Goal: Task Accomplishment & Management: Use online tool/utility

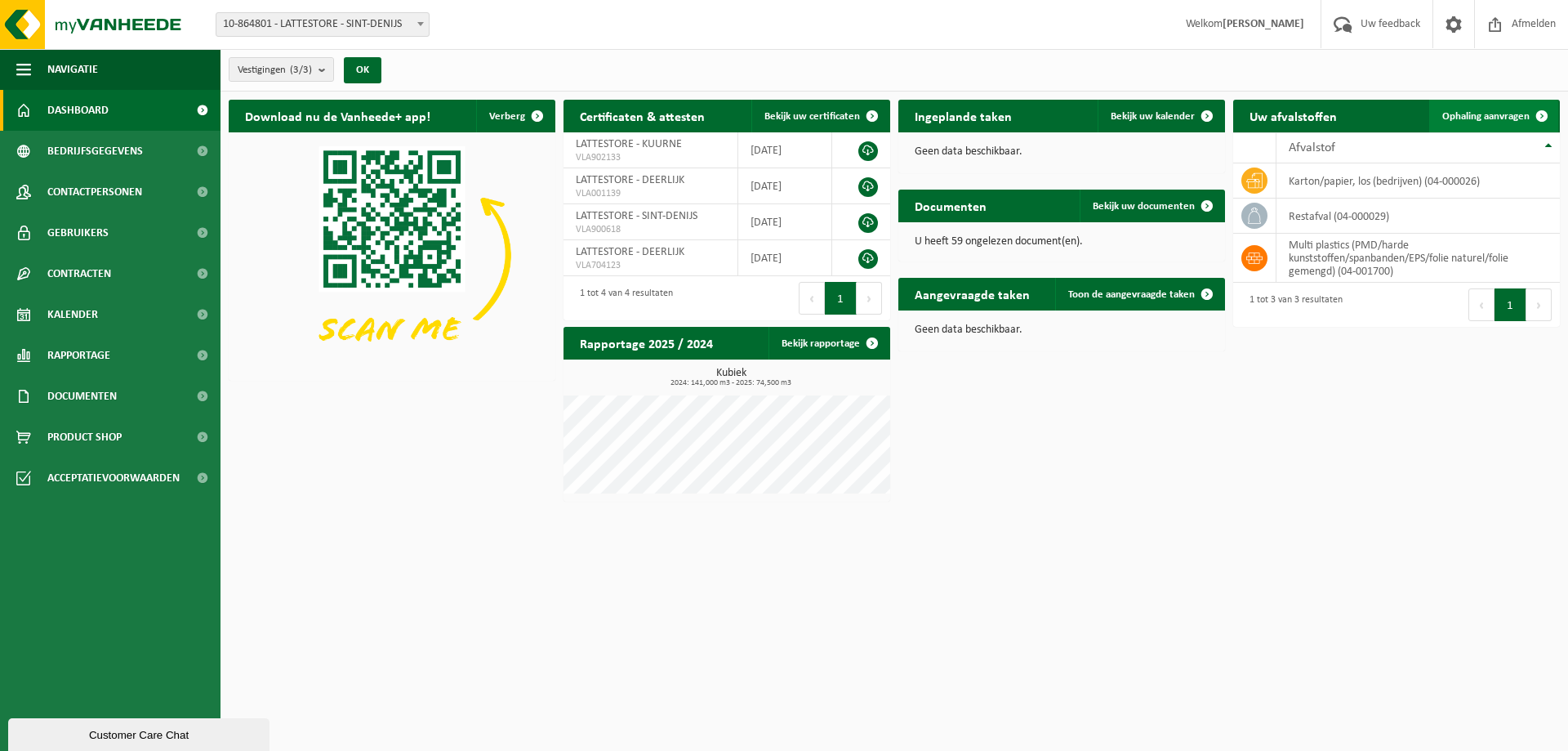
click at [1483, 117] on span "Ophaling aanvragen" at bounding box center [1486, 116] width 87 height 11
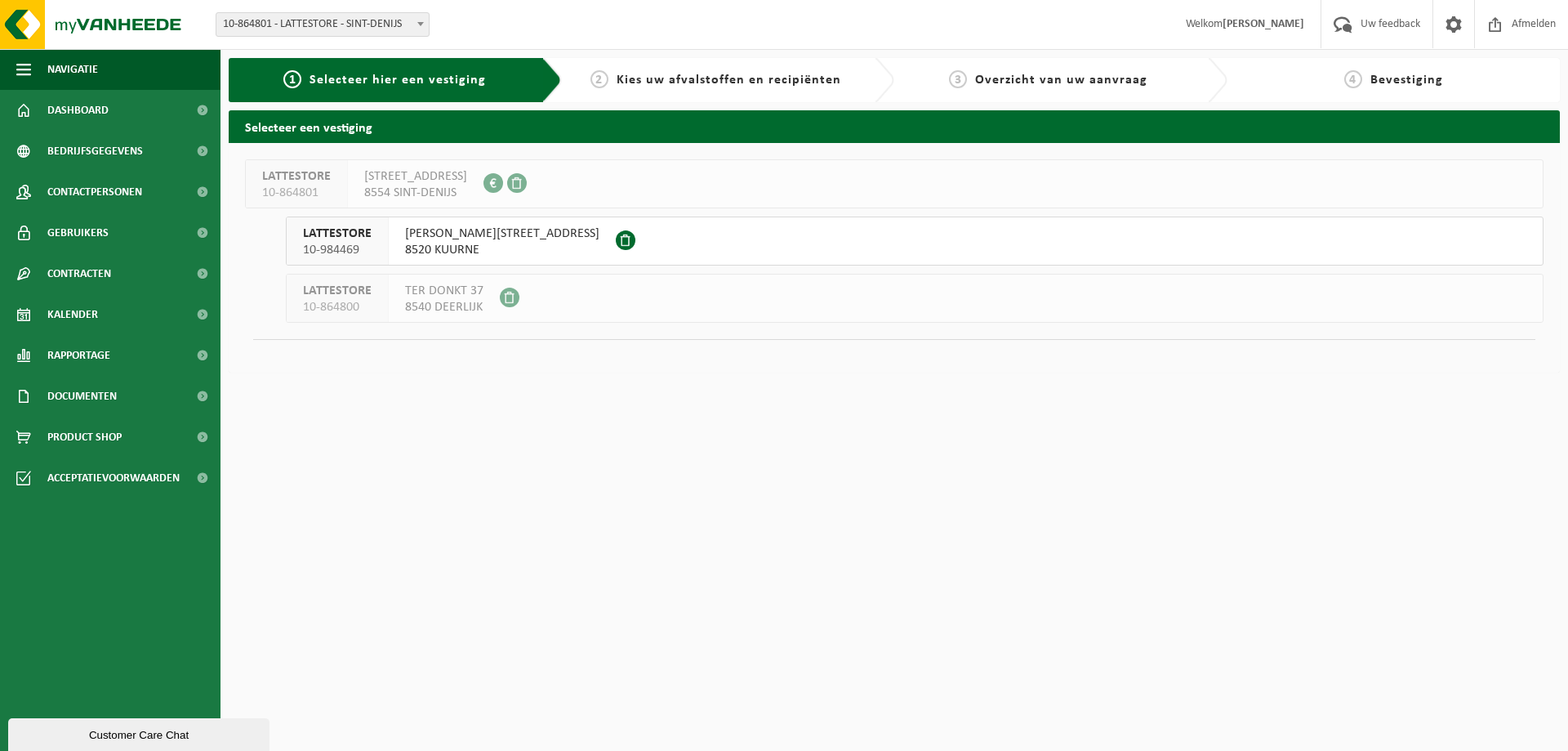
click at [512, 240] on span "PIETER VERHAEGHESTRAAT 34" at bounding box center [502, 234] width 194 height 17
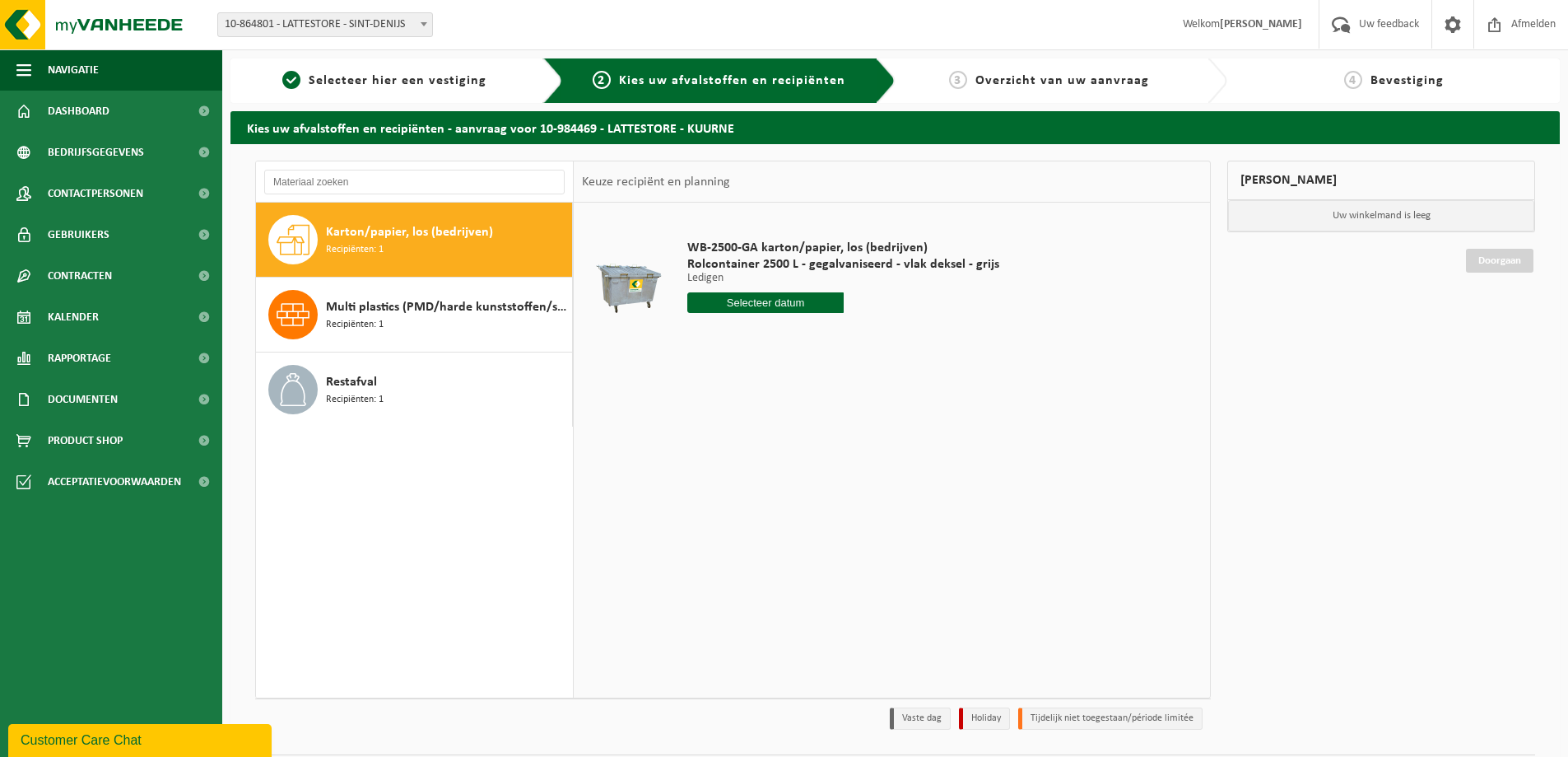
click at [772, 294] on input "text" at bounding box center [765, 302] width 156 height 20
click at [735, 497] on div "26" at bounding box center [732, 501] width 29 height 26
type input "Van 2025-08-26"
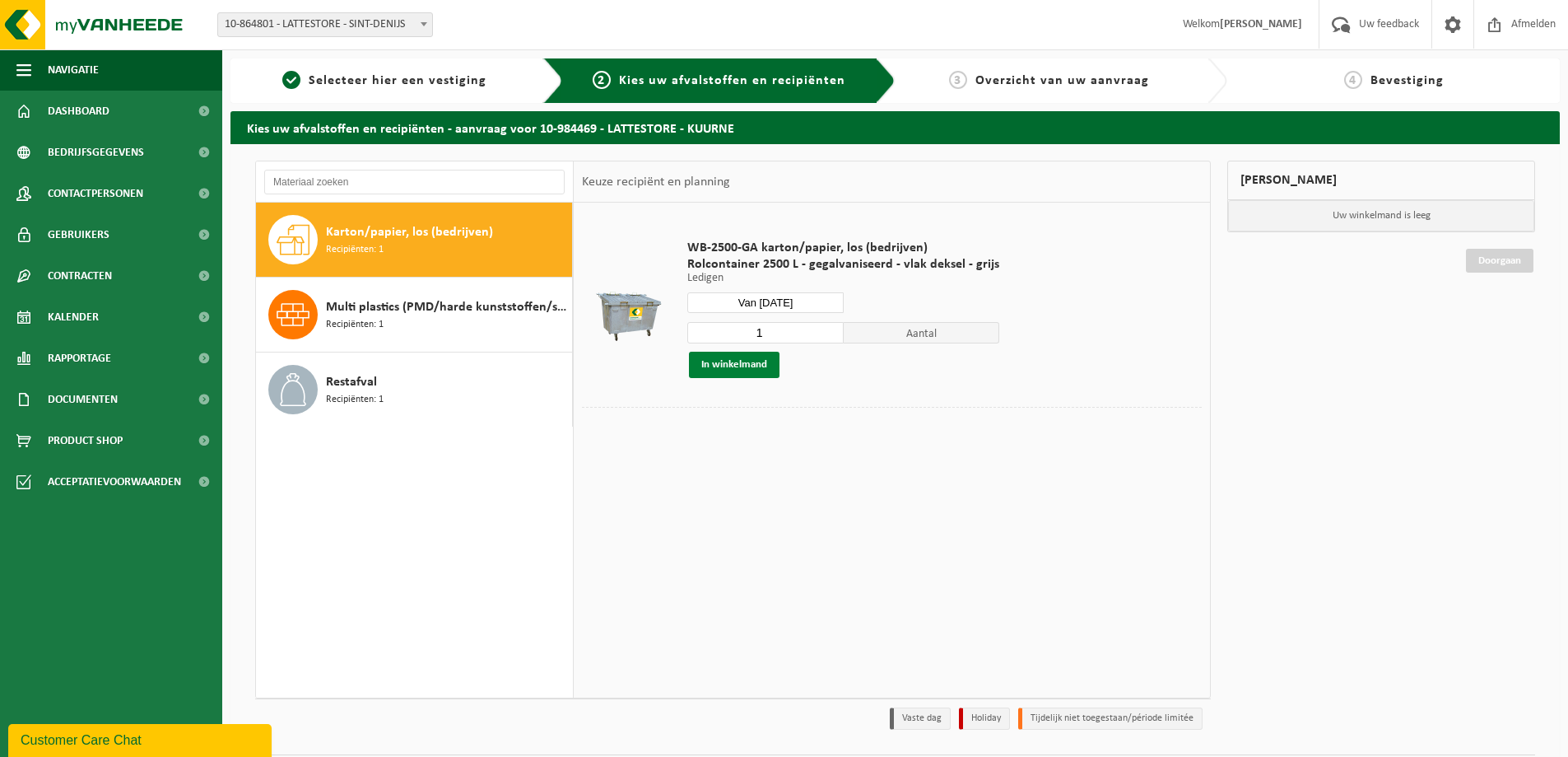
click at [721, 372] on button "In winkelmand" at bounding box center [734, 365] width 90 height 26
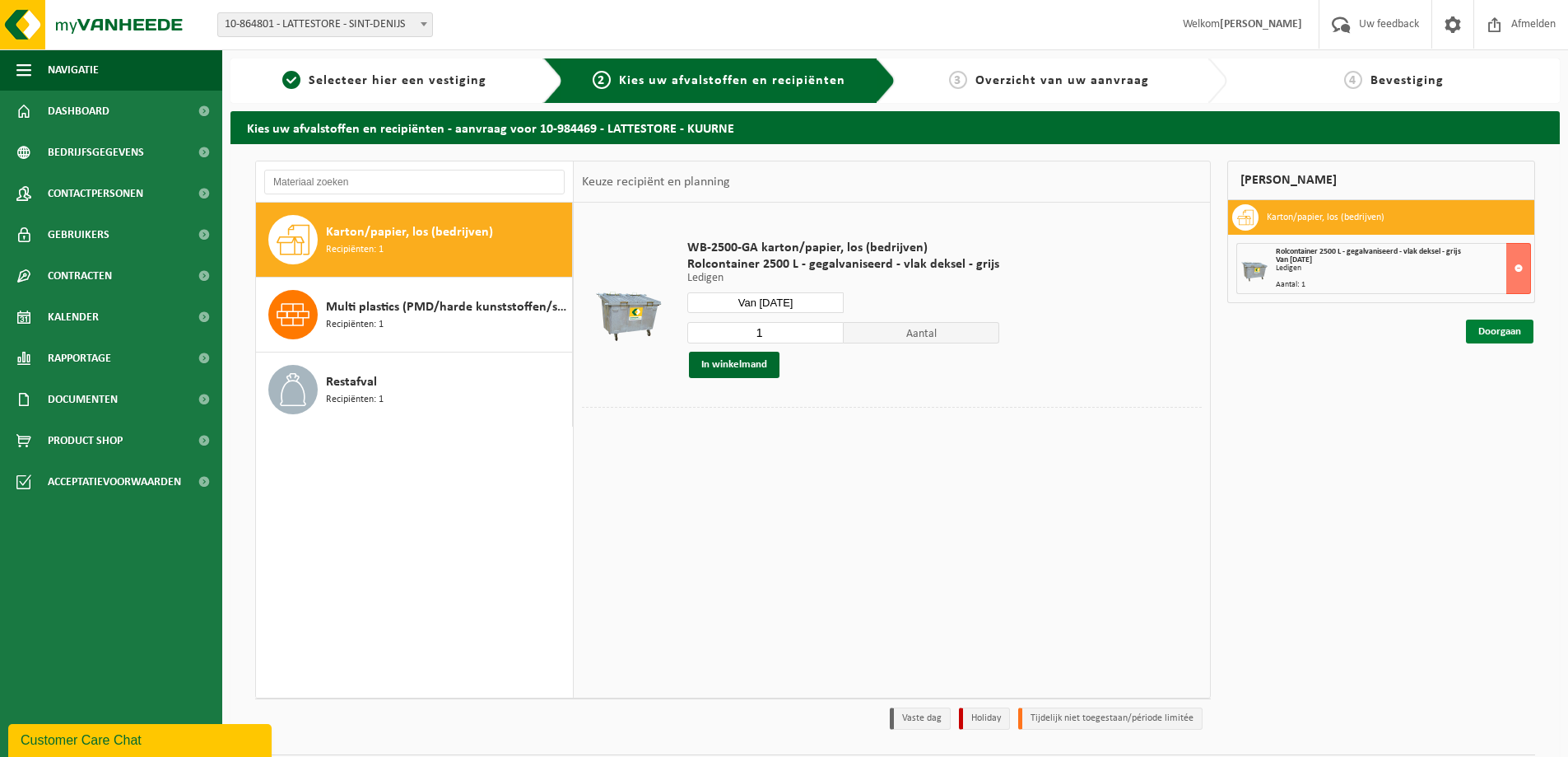
click at [1484, 333] on link "Doorgaan" at bounding box center [1500, 332] width 68 height 24
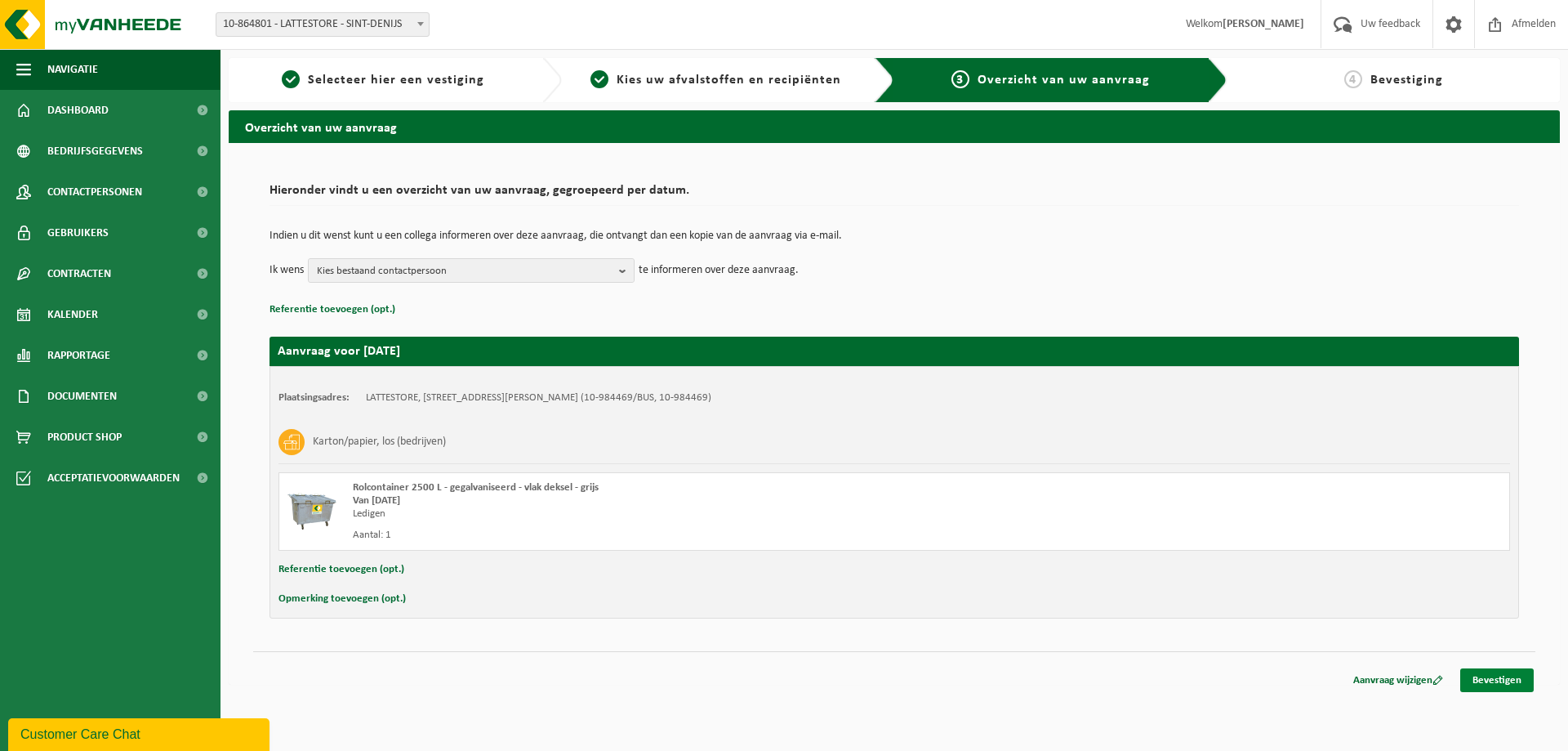
click at [1502, 687] on link "Bevestigen" at bounding box center [1497, 680] width 74 height 23
